Goal: Navigation & Orientation: Find specific page/section

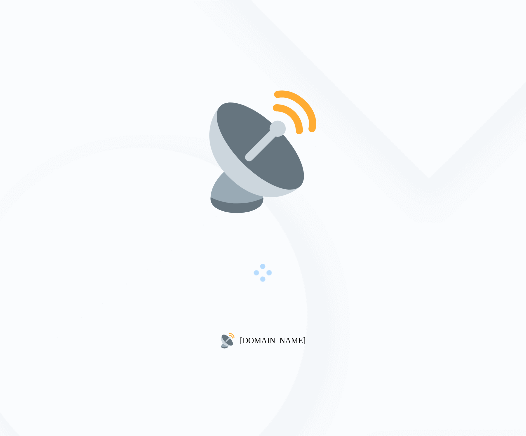
click at [199, 64] on div "[DOMAIN_NAME]" at bounding box center [263, 218] width 526 height 436
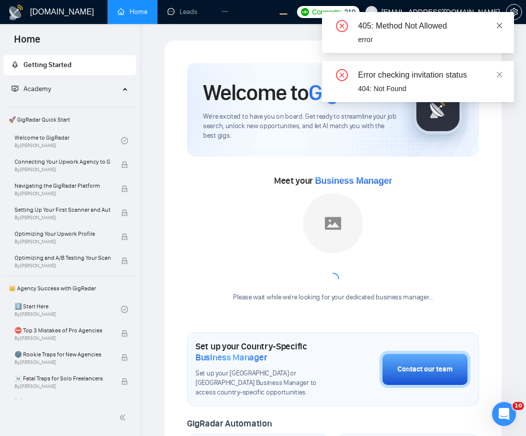
click at [502, 28] on icon "close" at bounding box center [499, 25] width 7 height 7
click at [500, 25] on icon "close" at bounding box center [500, 26] width 6 height 6
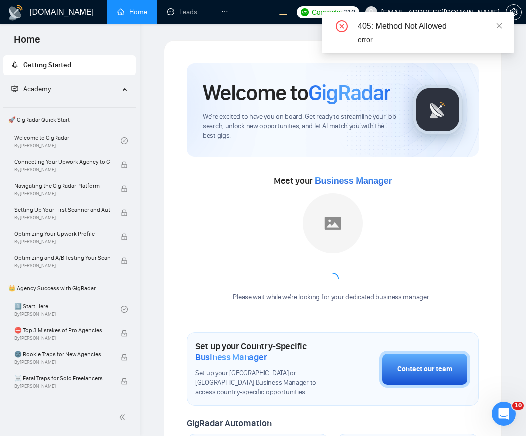
click at [500, 25] on icon "close" at bounding box center [500, 26] width 6 height 6
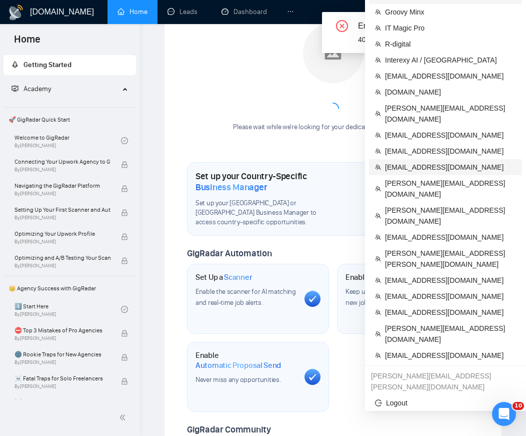
scroll to position [172, 0]
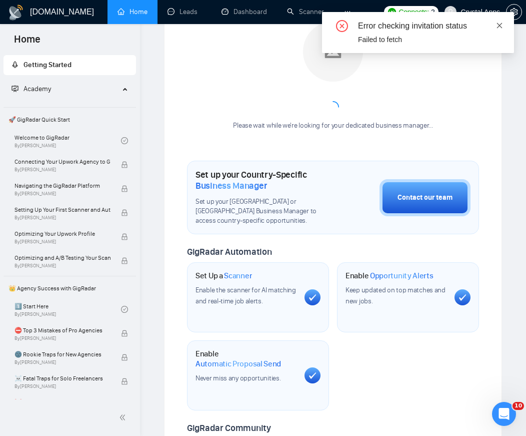
click at [500, 24] on icon "close" at bounding box center [499, 25] width 7 height 7
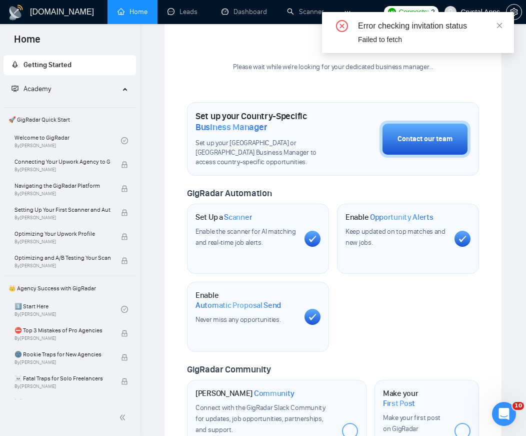
scroll to position [68, 0]
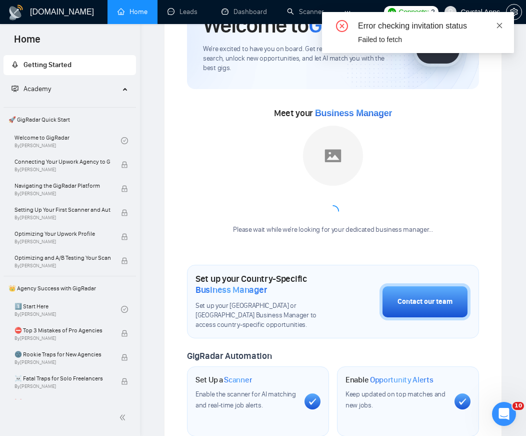
click at [501, 29] on icon "close" at bounding box center [499, 25] width 7 height 7
